Goal: Task Accomplishment & Management: Complete application form

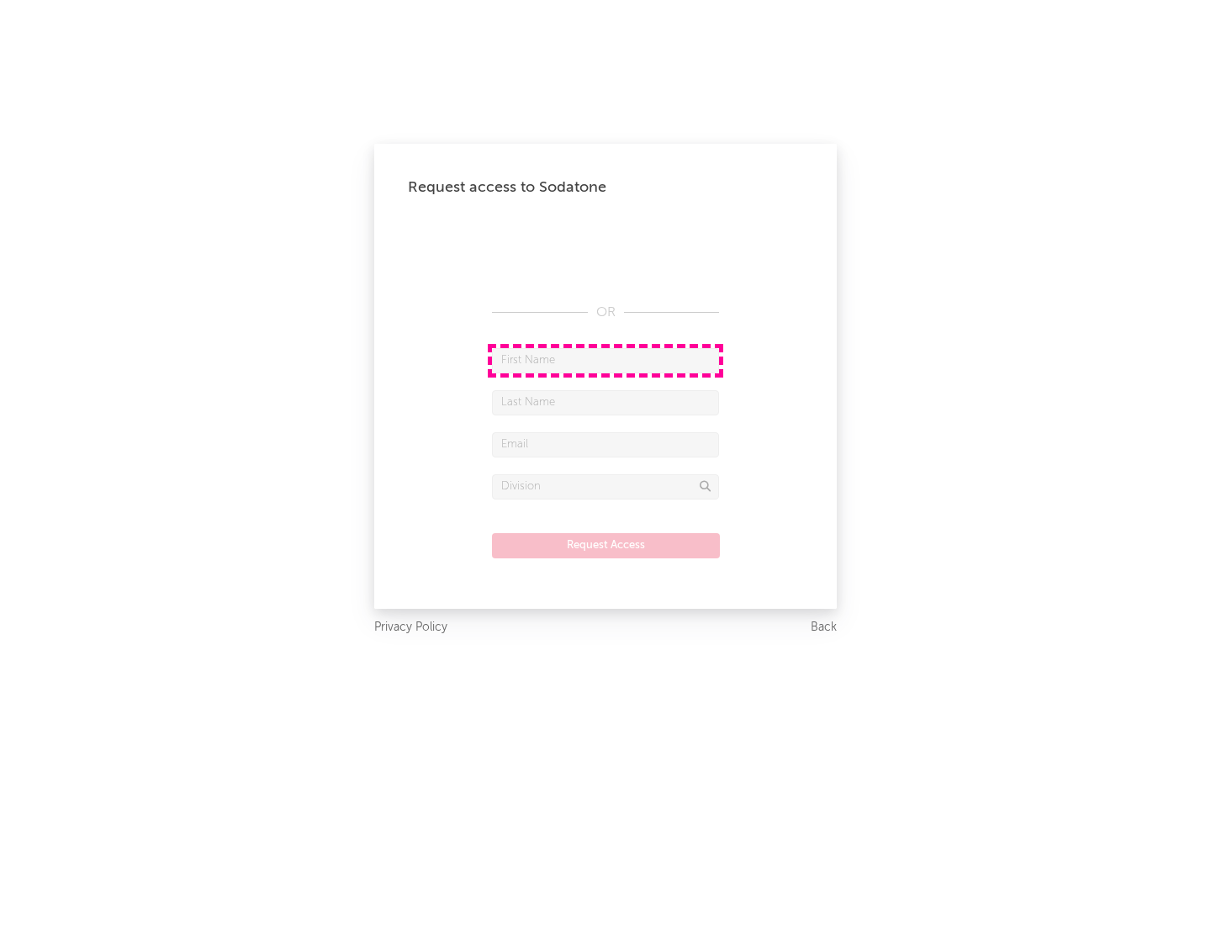
click at [606, 360] on input "text" at bounding box center [605, 360] width 227 height 25
type input "[PERSON_NAME]"
click at [606, 402] on input "text" at bounding box center [605, 402] width 227 height 25
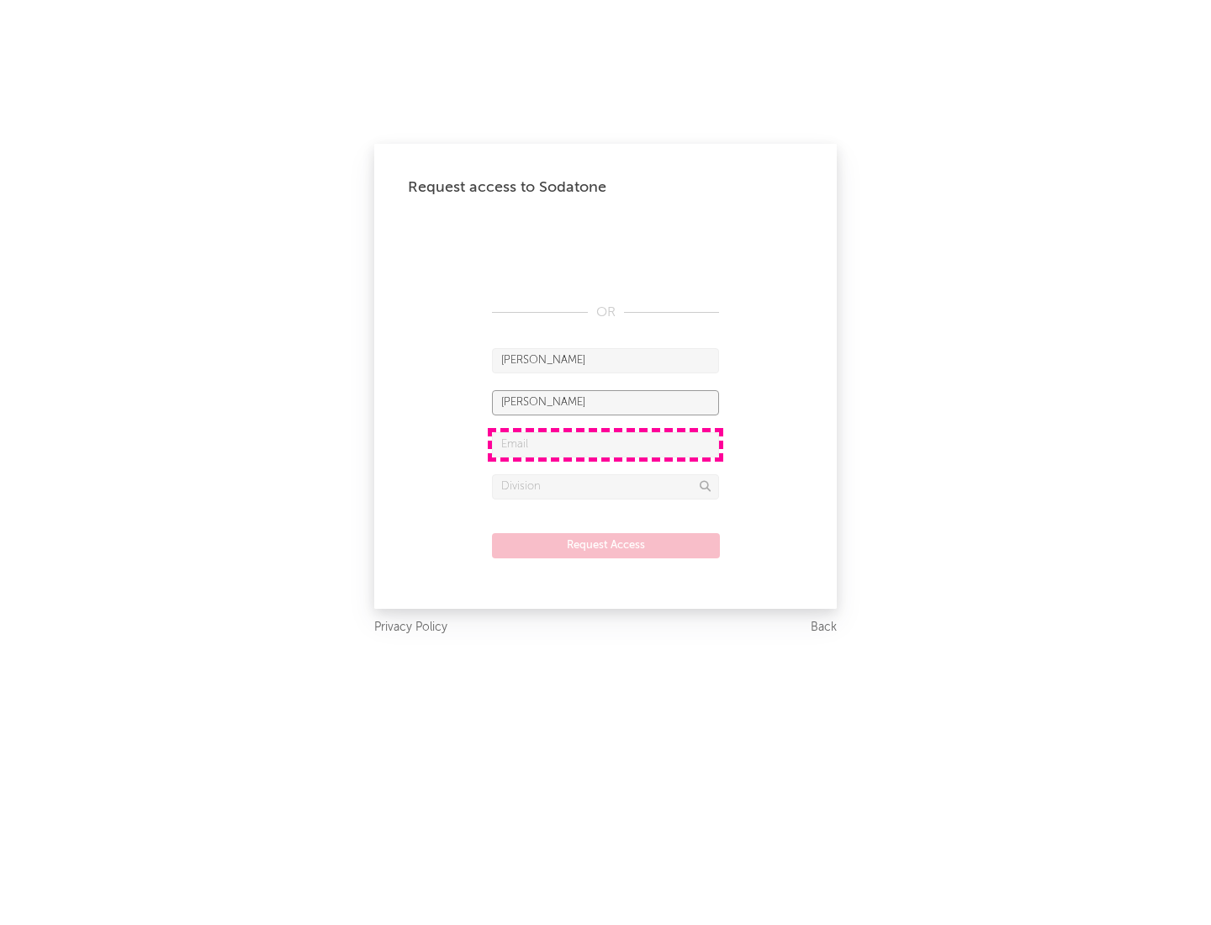
type input "[PERSON_NAME]"
click at [606, 444] on input "text" at bounding box center [605, 444] width 227 height 25
type input "[EMAIL_ADDRESS][DOMAIN_NAME]"
click at [606, 486] on input "text" at bounding box center [605, 486] width 227 height 25
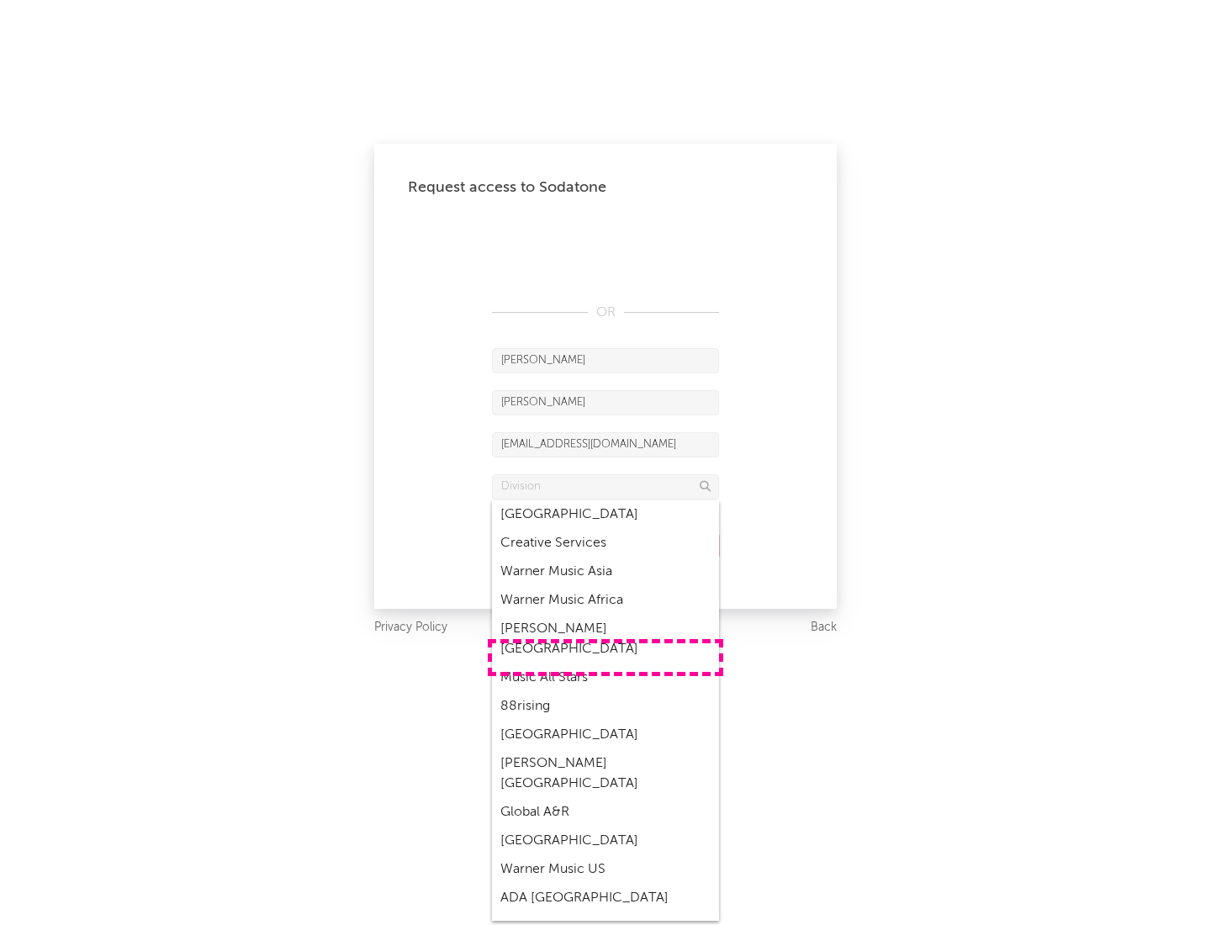
click at [606, 664] on div "Music All Stars" at bounding box center [605, 678] width 227 height 29
type input "Music All Stars"
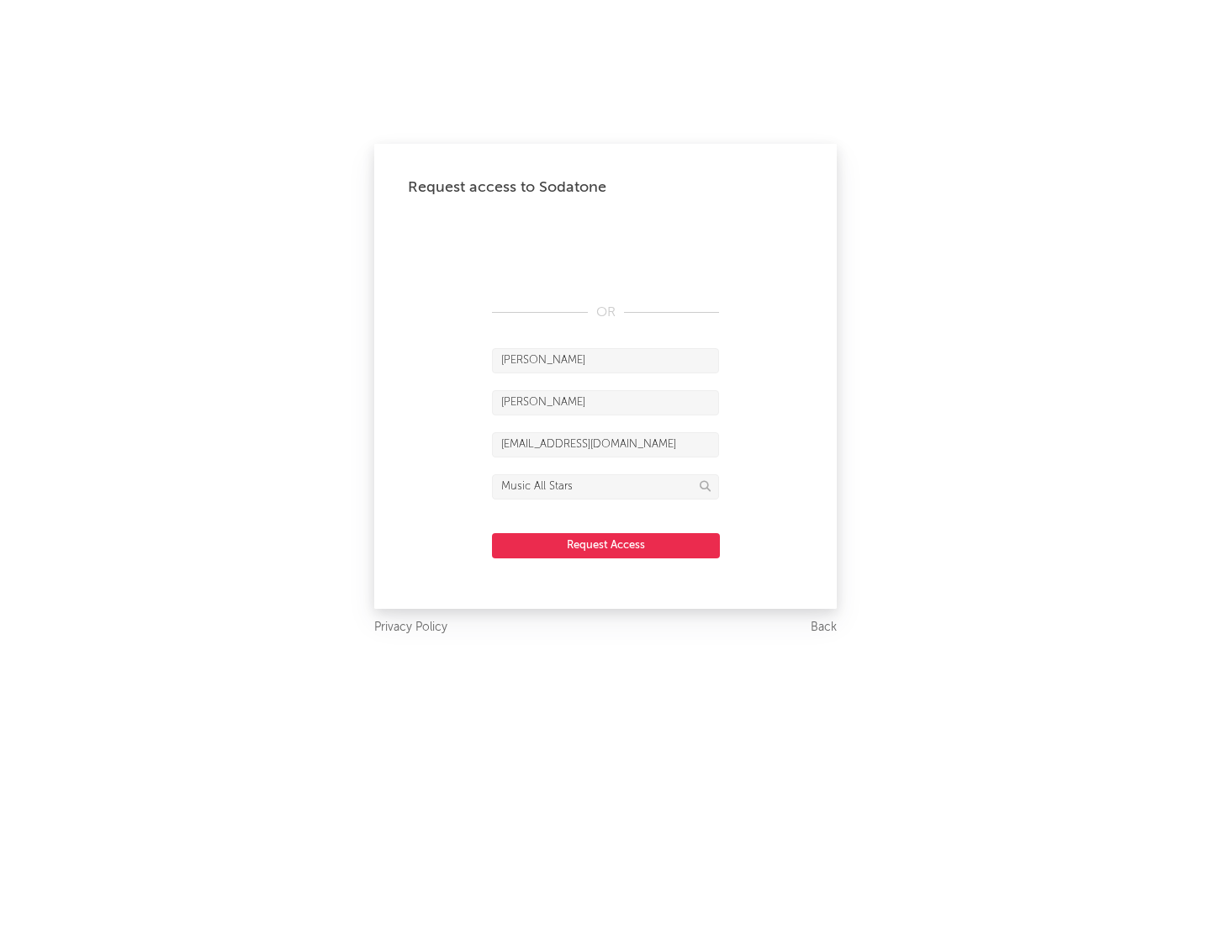
click at [606, 545] on button "Request Access" at bounding box center [606, 545] width 228 height 25
